Goal: Task Accomplishment & Management: Manage account settings

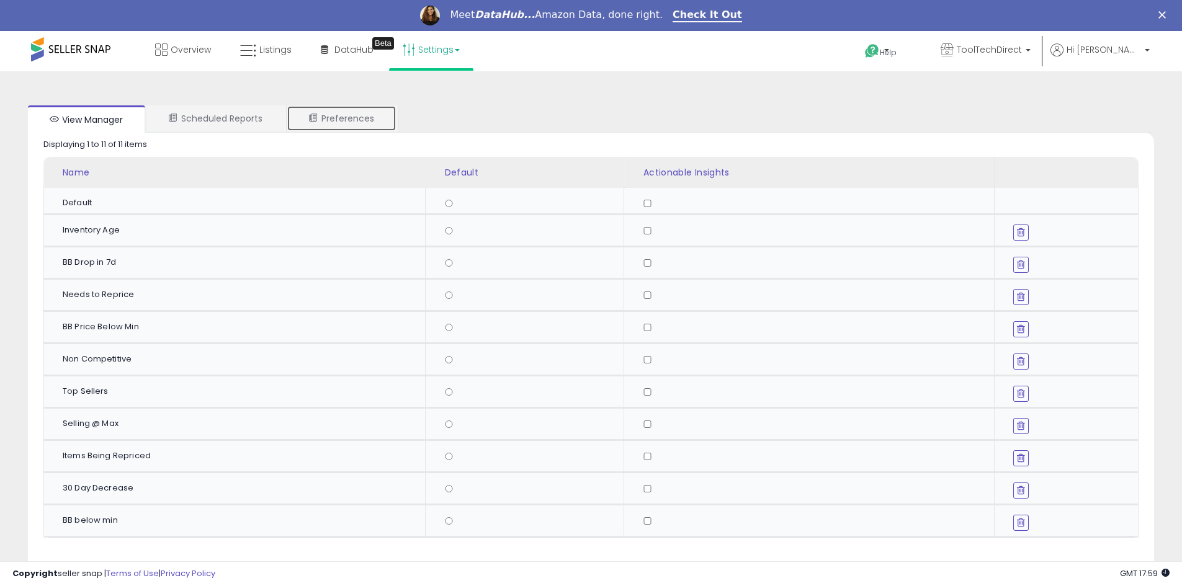
click at [341, 115] on link "Preferences" at bounding box center [342, 118] width 110 height 26
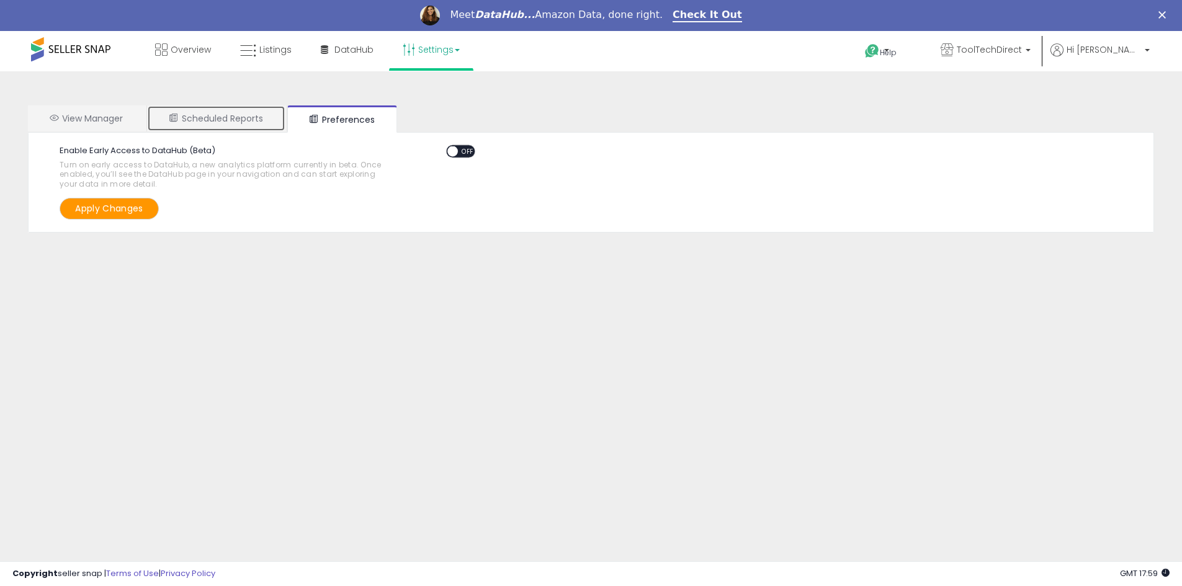
click at [260, 119] on link "Scheduled Reports" at bounding box center [216, 118] width 138 height 26
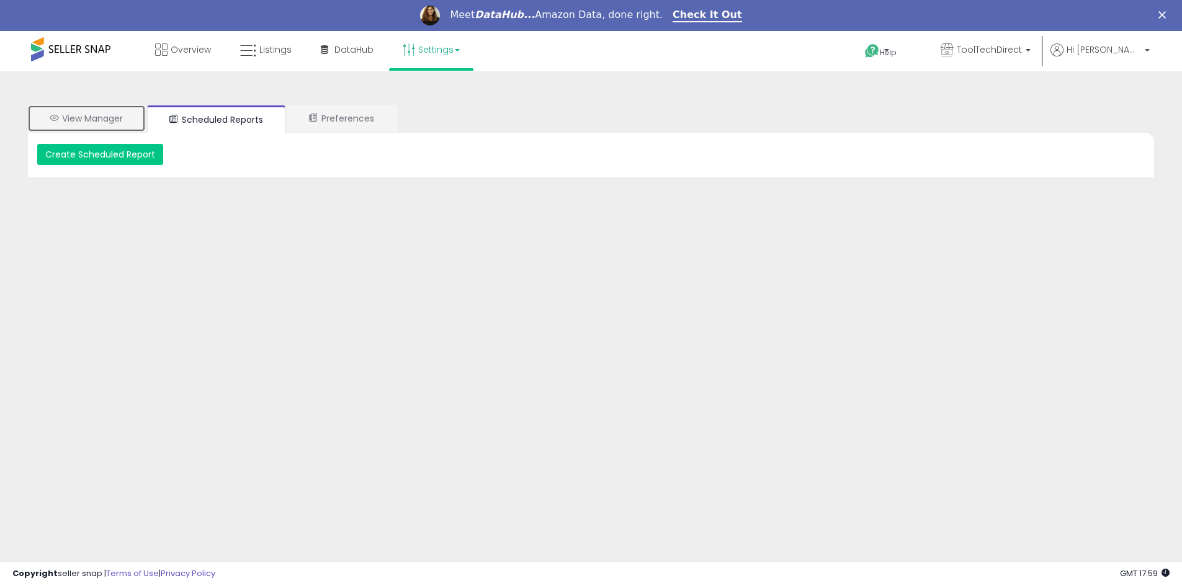
click at [123, 117] on link "View Manager" at bounding box center [86, 118] width 117 height 26
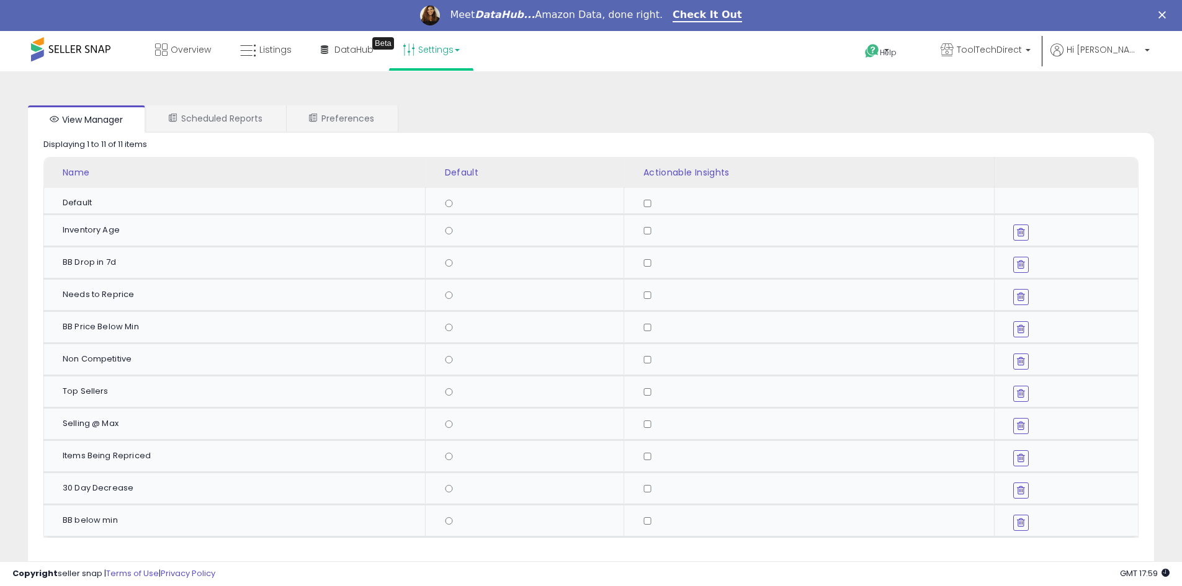
click at [451, 50] on link "Settings" at bounding box center [431, 49] width 76 height 37
click at [434, 127] on link "User settings" at bounding box center [431, 127] width 53 height 12
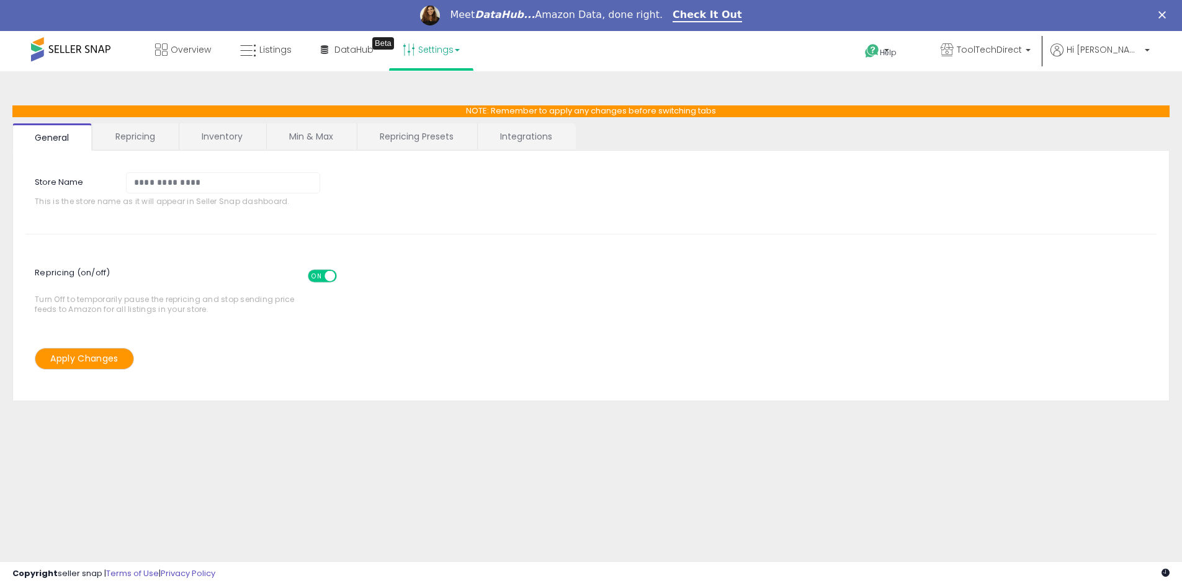
click at [349, 110] on div "**********" at bounding box center [590, 253] width 1157 height 296
click at [339, 127] on link "Min & Max" at bounding box center [311, 136] width 89 height 26
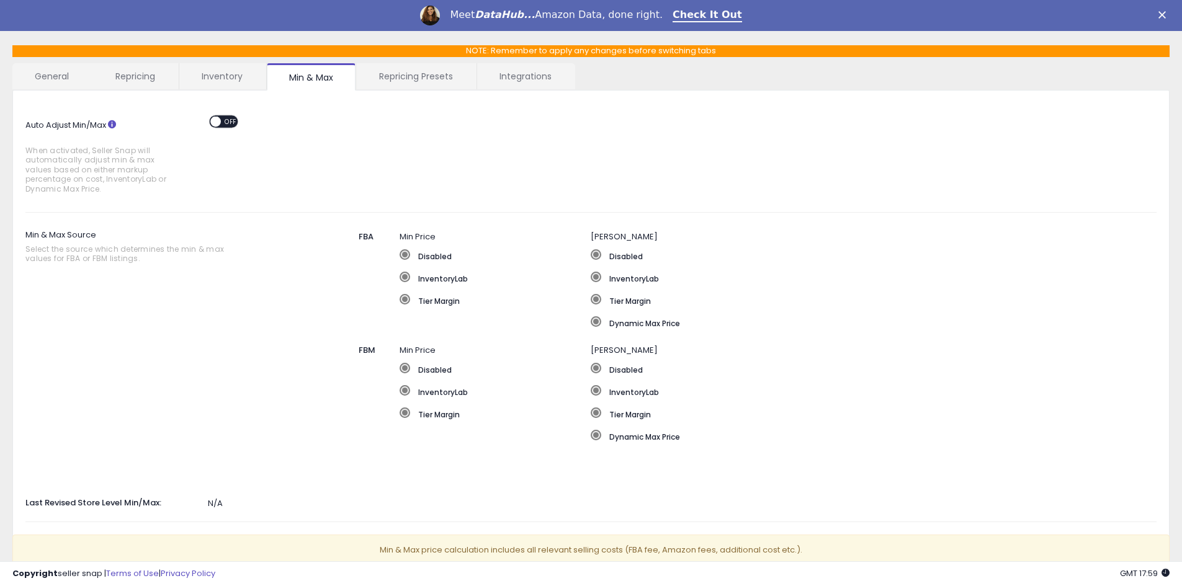
scroll to position [62, 0]
